Goal: Task Accomplishment & Management: Manage account settings

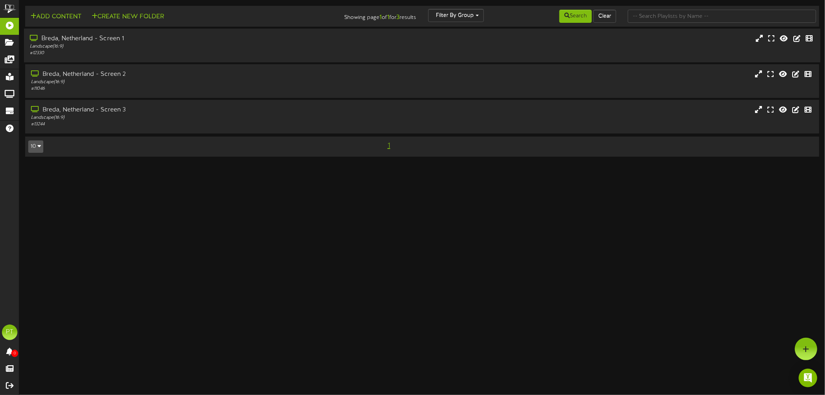
click at [400, 44] on div "Breda, Netherland - Screen 1 Landscape ( 16:9 ) # 12330" at bounding box center [422, 45] width 797 height 22
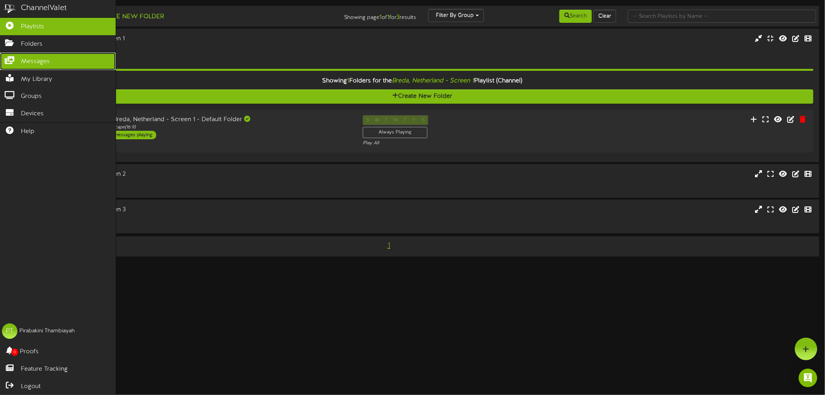
click at [14, 60] on icon at bounding box center [9, 59] width 19 height 6
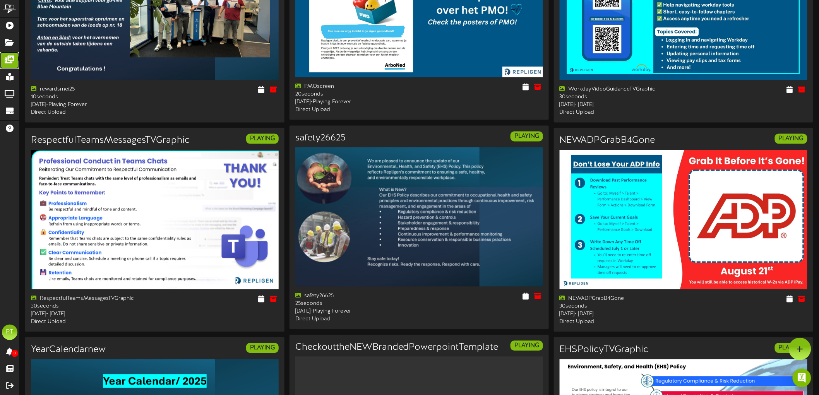
scroll to position [368, 0]
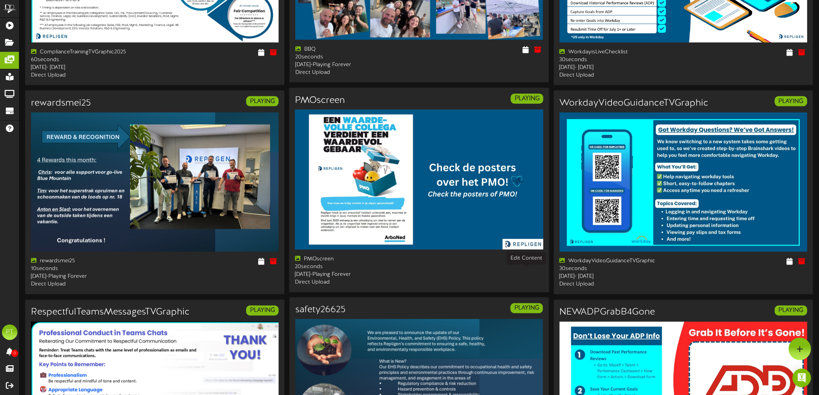
click at [526, 263] on icon at bounding box center [525, 259] width 7 height 9
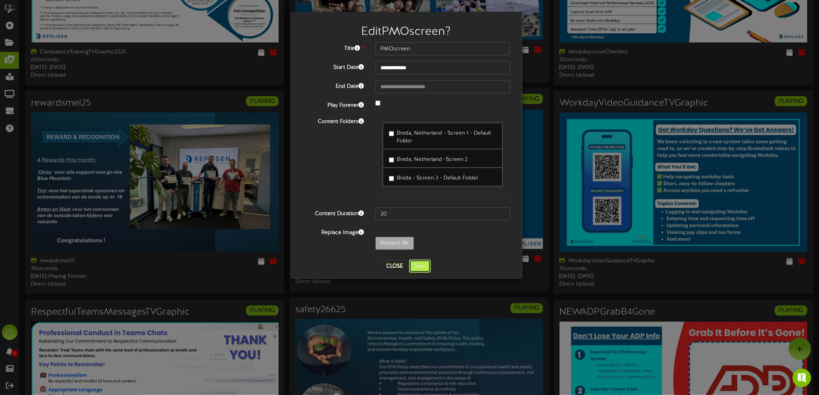
click at [419, 262] on button "Save" at bounding box center [420, 266] width 22 height 13
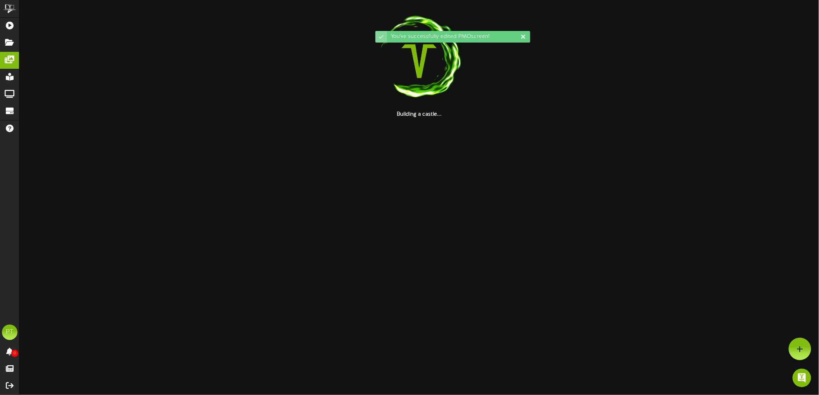
scroll to position [0, 0]
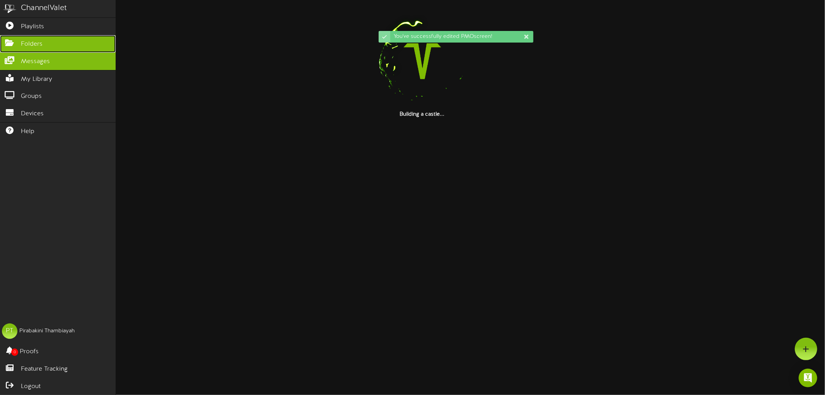
click at [14, 47] on link "Folders" at bounding box center [58, 43] width 116 height 17
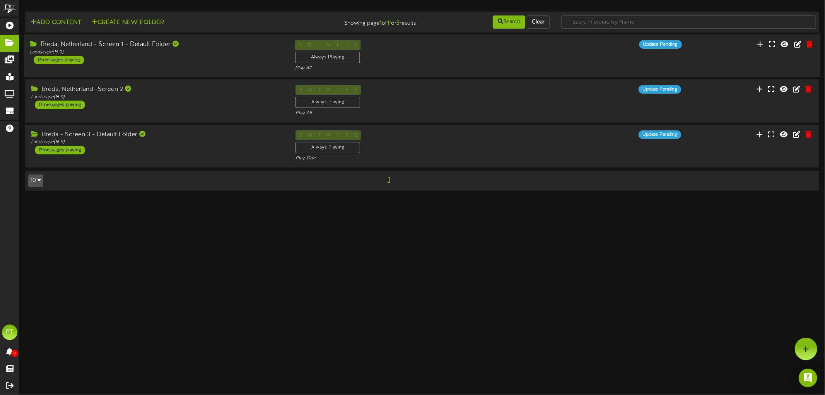
click at [185, 63] on div "Breda, Netherland - Screen 1 - Default Folder Landscape ( 16:9 ) 17 messages pl…" at bounding box center [156, 52] width 265 height 24
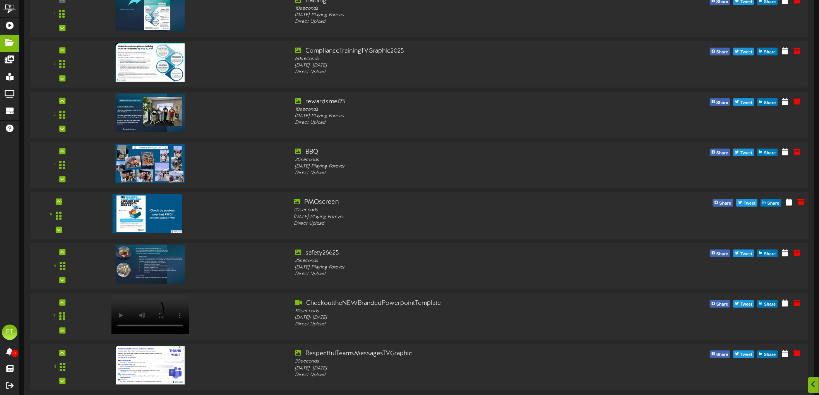
scroll to position [129, 0]
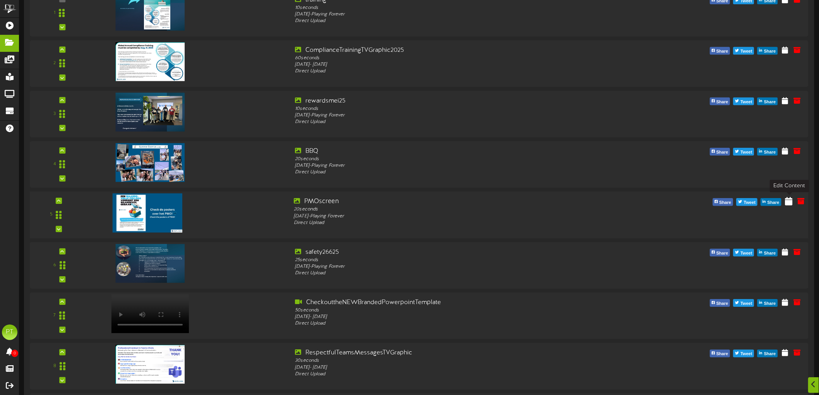
click at [791, 203] on icon at bounding box center [788, 201] width 7 height 9
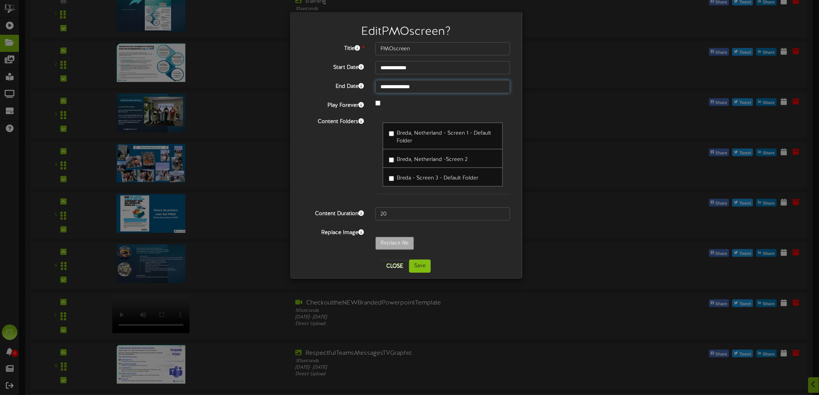
click at [389, 86] on input "**********" at bounding box center [442, 86] width 135 height 13
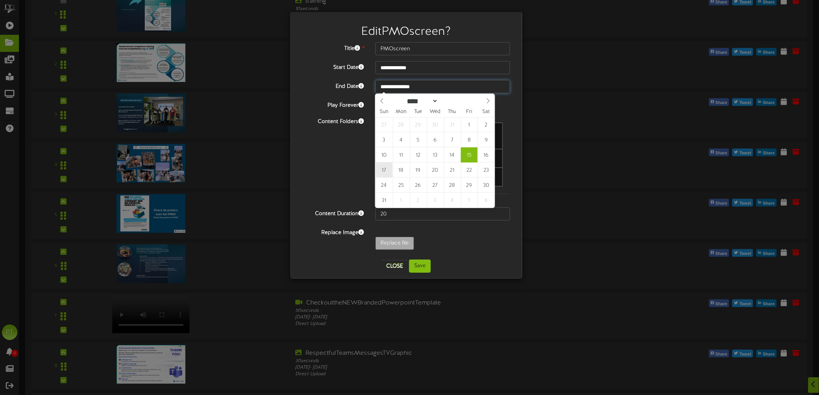
type input "**********"
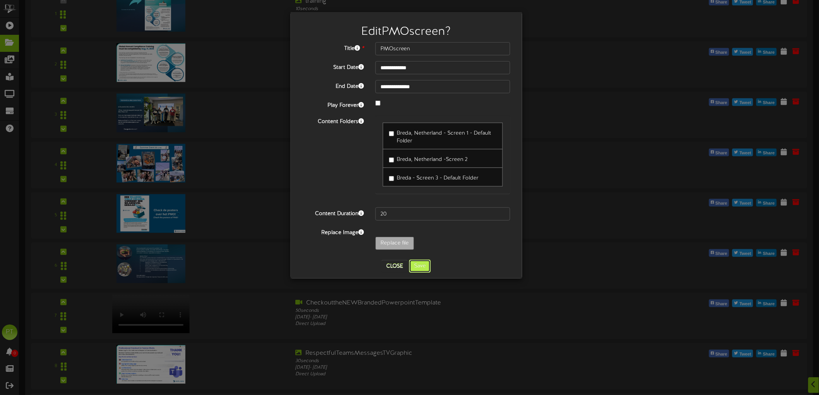
click at [423, 267] on button "Save" at bounding box center [420, 266] width 22 height 13
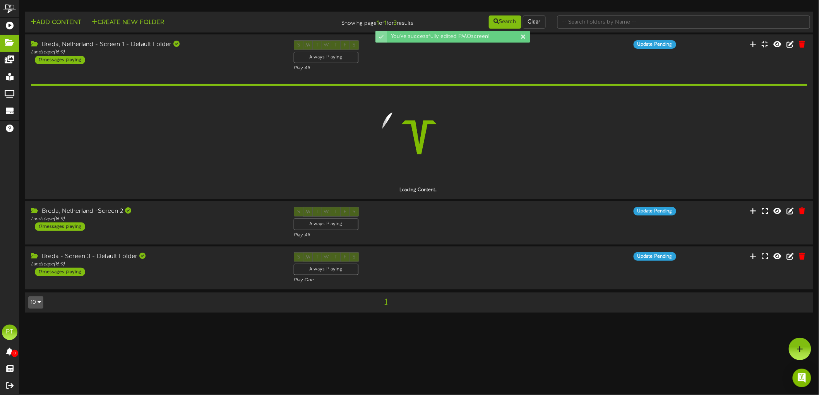
scroll to position [0, 0]
